Goal: Use online tool/utility: Utilize a website feature to perform a specific function

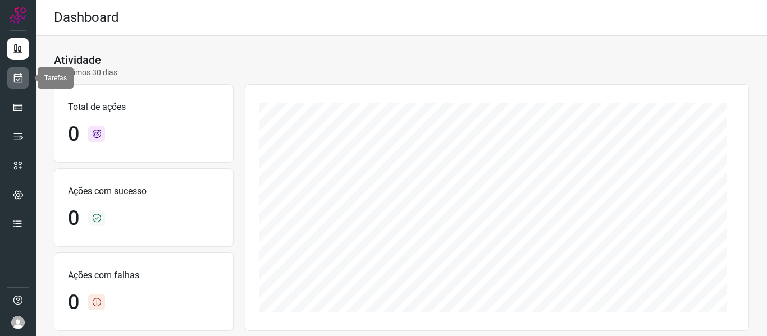
click at [20, 75] on icon at bounding box center [18, 77] width 12 height 11
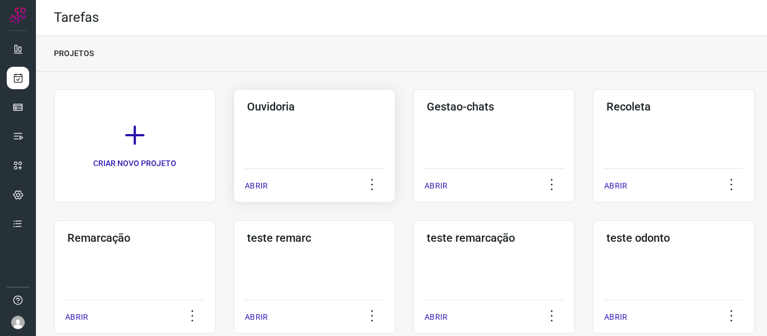
click at [273, 187] on div "ABRIR" at bounding box center [314, 182] width 139 height 28
click at [262, 175] on div "ABRIR" at bounding box center [314, 182] width 139 height 28
click at [256, 185] on p "ABRIR" at bounding box center [256, 186] width 23 height 12
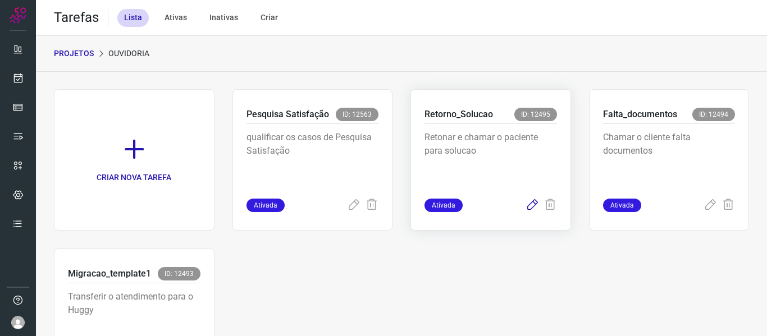
click at [529, 202] on icon at bounding box center [531, 205] width 13 height 13
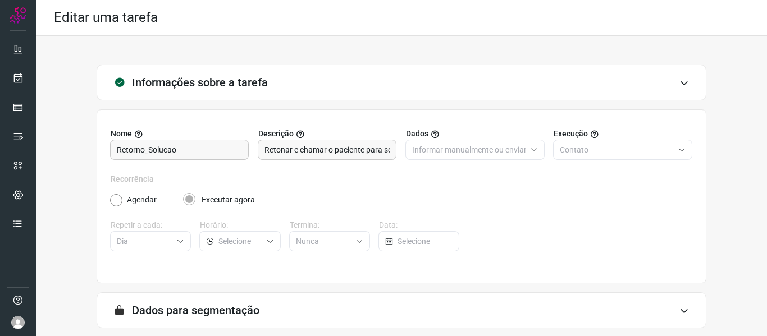
scroll to position [102, 0]
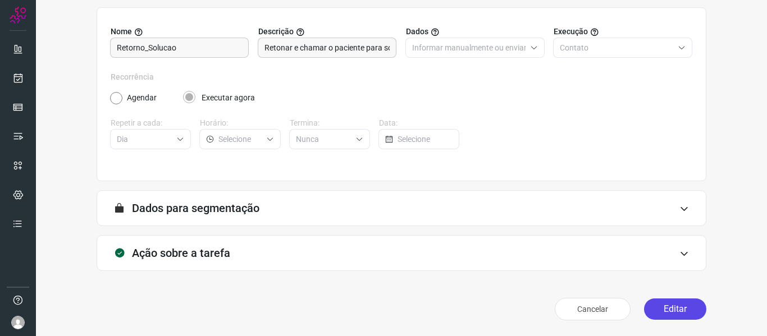
click at [645, 301] on button "Editar" at bounding box center [675, 309] width 62 height 21
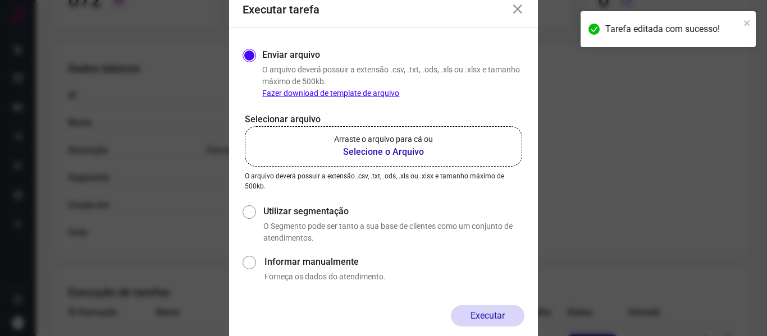
scroll to position [264, 0]
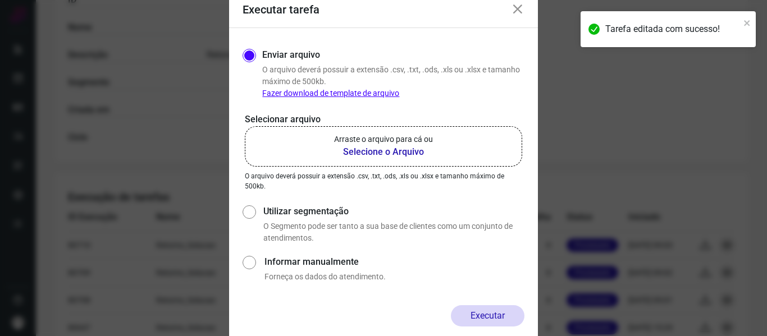
click at [397, 151] on b "Selecione o Arquivo" at bounding box center [383, 151] width 99 height 13
click at [0, 0] on input "Arraste o arquivo para cá ou Selecione o Arquivo" at bounding box center [0, 0] width 0 height 0
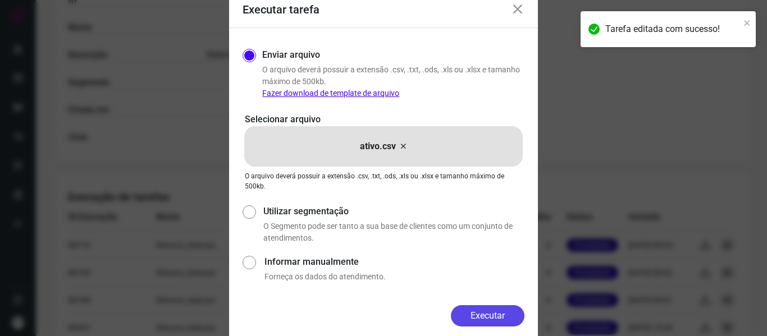
click at [494, 316] on button "Executar" at bounding box center [488, 315] width 74 height 21
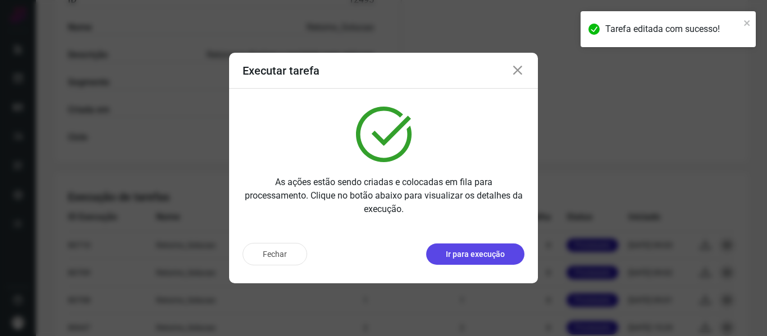
click at [493, 254] on p "Ir para execução" at bounding box center [475, 255] width 59 height 12
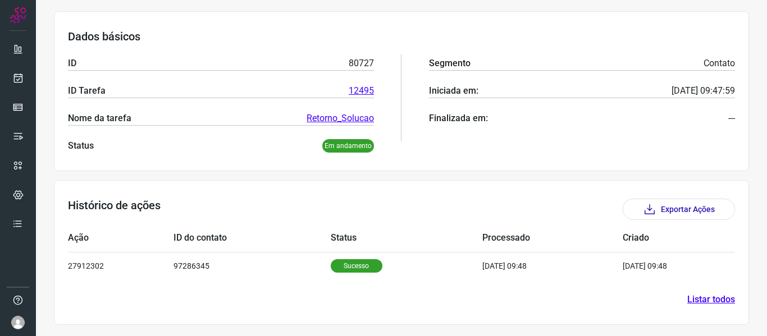
scroll to position [154, 0]
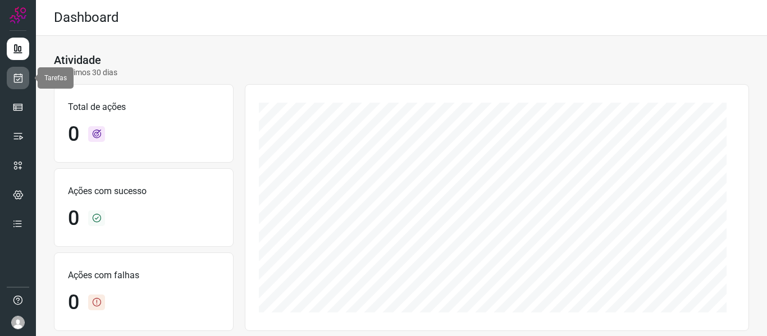
click at [15, 78] on icon at bounding box center [18, 77] width 12 height 11
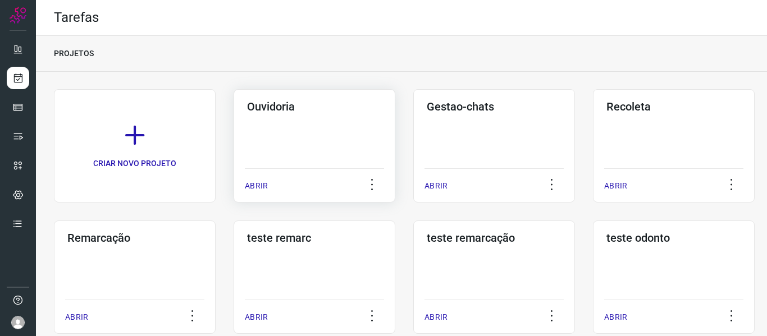
click at [249, 189] on p "ABRIR" at bounding box center [256, 186] width 23 height 12
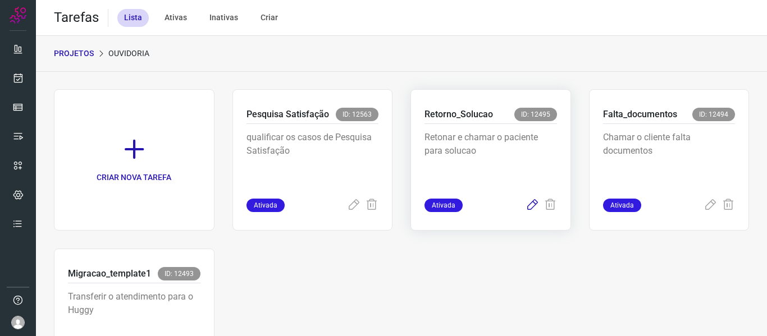
click at [526, 201] on icon at bounding box center [531, 205] width 13 height 13
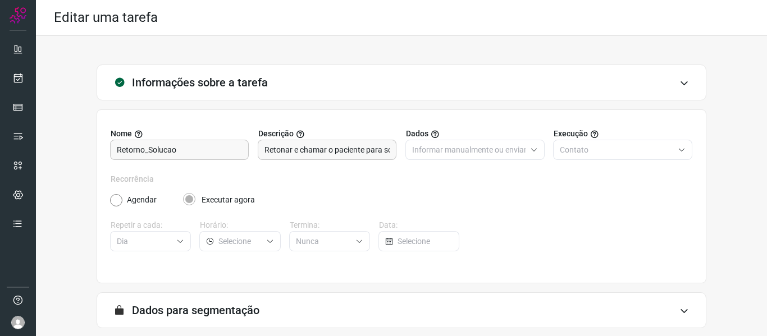
drag, startPoint x: 255, startPoint y: 30, endPoint x: 275, endPoint y: 97, distance: 70.2
click at [255, 30] on div "Editar uma tarefa" at bounding box center [401, 18] width 731 height 36
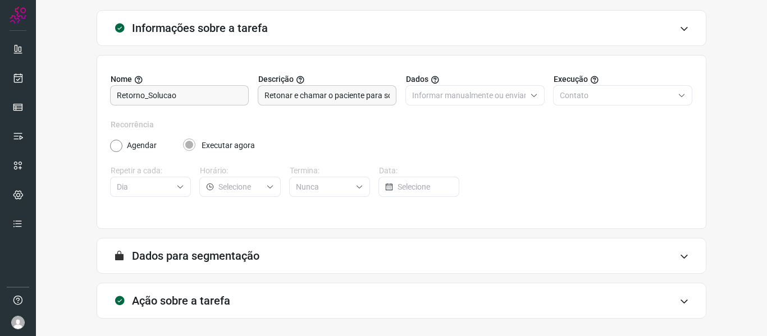
scroll to position [102, 0]
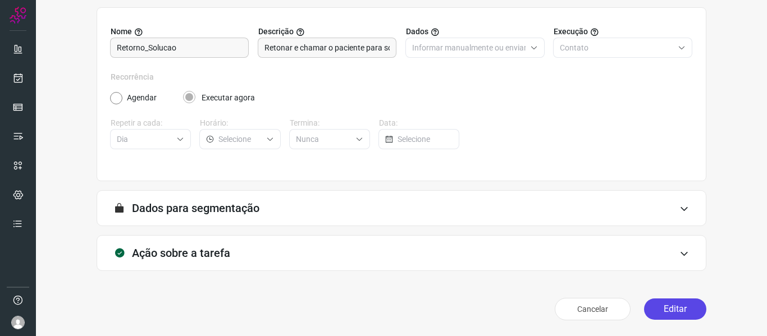
click at [676, 309] on button "Editar" at bounding box center [675, 309] width 62 height 21
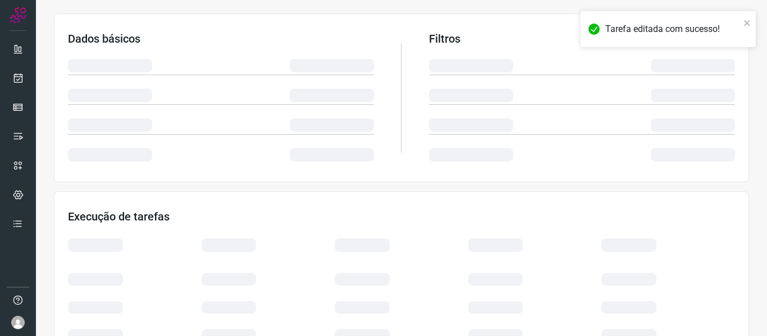
scroll to position [264, 0]
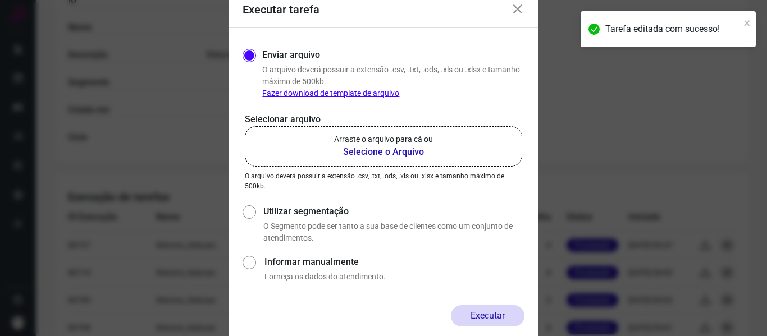
click at [462, 153] on label "Arraste o arquivo para cá ou Selecione o Arquivo" at bounding box center [383, 146] width 277 height 40
click at [0, 0] on input "Arraste o arquivo para cá ou Selecione o Arquivo" at bounding box center [0, 0] width 0 height 0
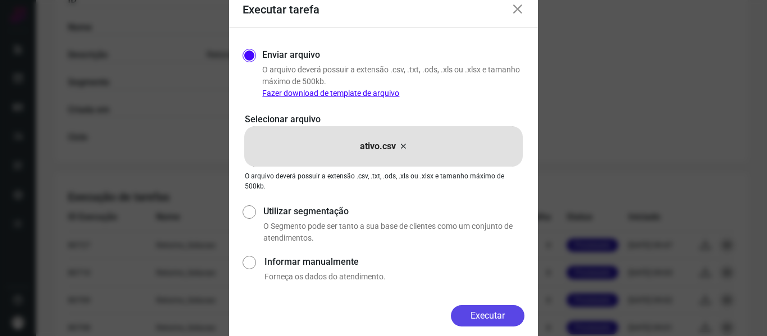
click at [488, 309] on button "Executar" at bounding box center [488, 315] width 74 height 21
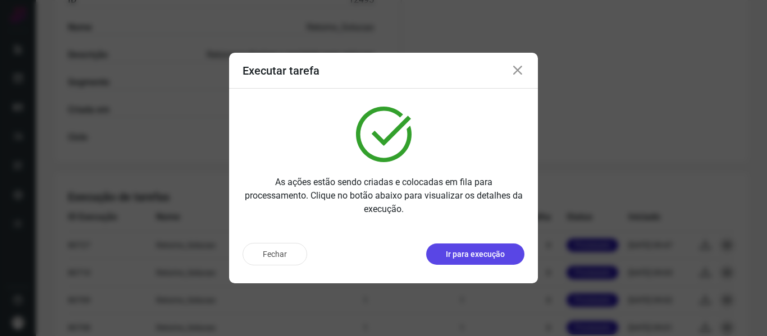
click at [471, 262] on button "Ir para execução" at bounding box center [475, 254] width 98 height 21
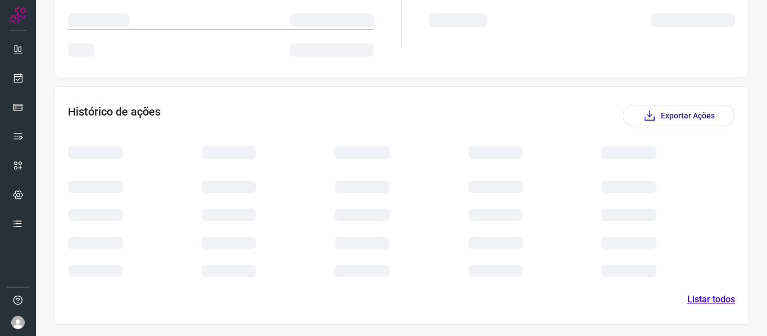
scroll to position [154, 0]
